Goal: Information Seeking & Learning: Check status

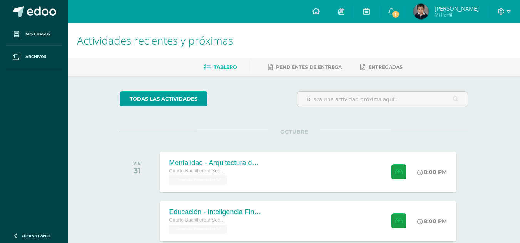
click at [428, 9] on img at bounding box center [420, 11] width 15 height 15
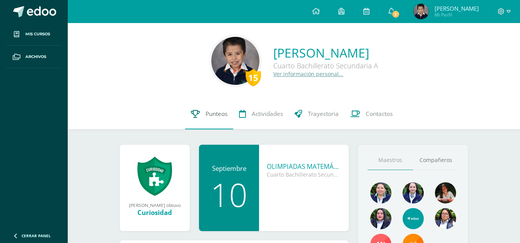
click at [205, 111] on span "Punteos" at bounding box center [216, 114] width 22 height 8
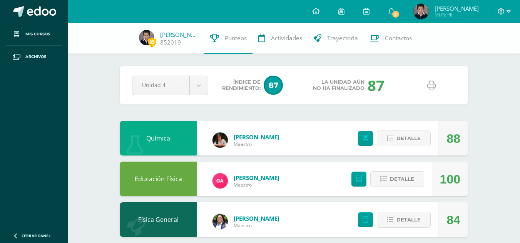
scroll to position [213, 0]
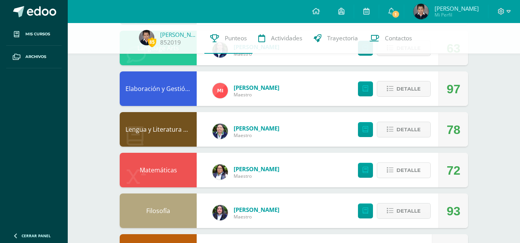
click at [411, 172] on span "Detalle" at bounding box center [408, 170] width 24 height 14
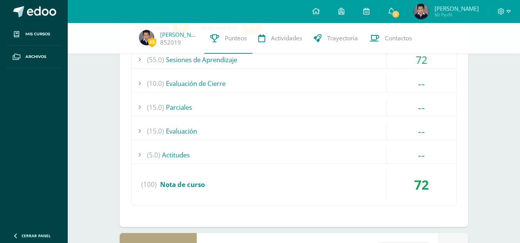
scroll to position [397, 0]
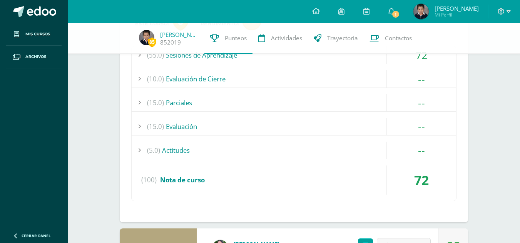
click at [239, 57] on div "(55.0) Sesiones de Aprendizaje" at bounding box center [294, 55] width 324 height 17
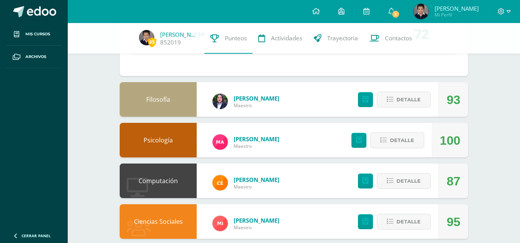
scroll to position [533, 0]
